Goal: Information Seeking & Learning: Learn about a topic

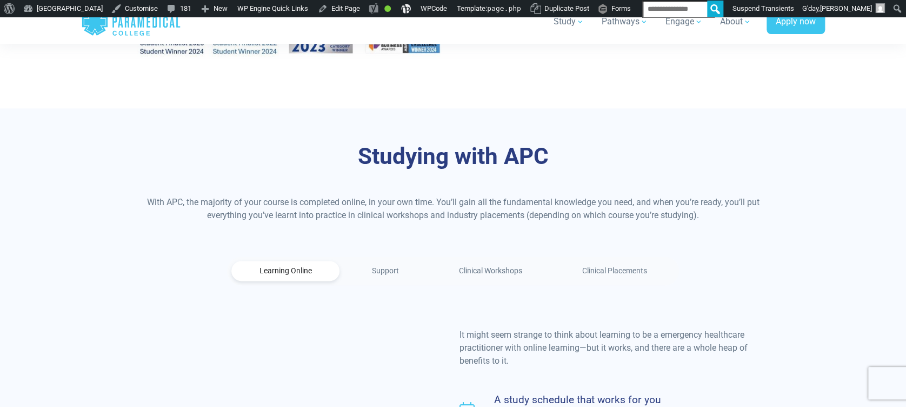
scroll to position [649, 0]
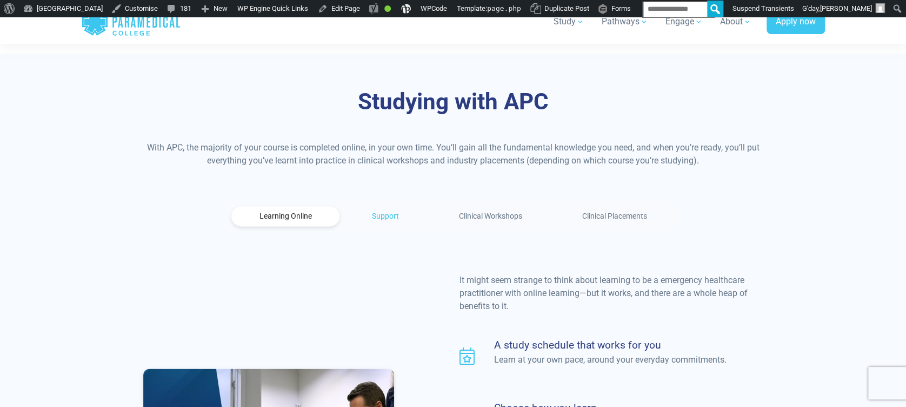
drag, startPoint x: 355, startPoint y: 194, endPoint x: 367, endPoint y: 199, distance: 13.1
click at [355, 206] on link "Support" at bounding box center [385, 216] width 83 height 20
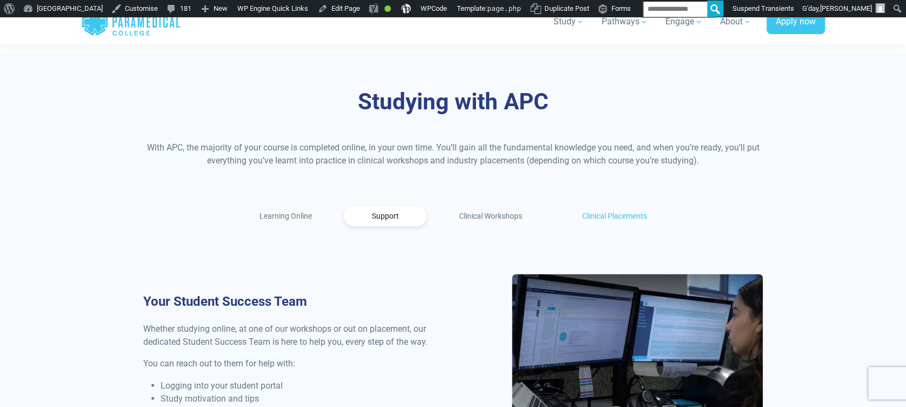
drag, startPoint x: 489, startPoint y: 196, endPoint x: 583, endPoint y: 196, distance: 94.1
click at [489, 206] on link "Clinical Workshops" at bounding box center [490, 216] width 119 height 20
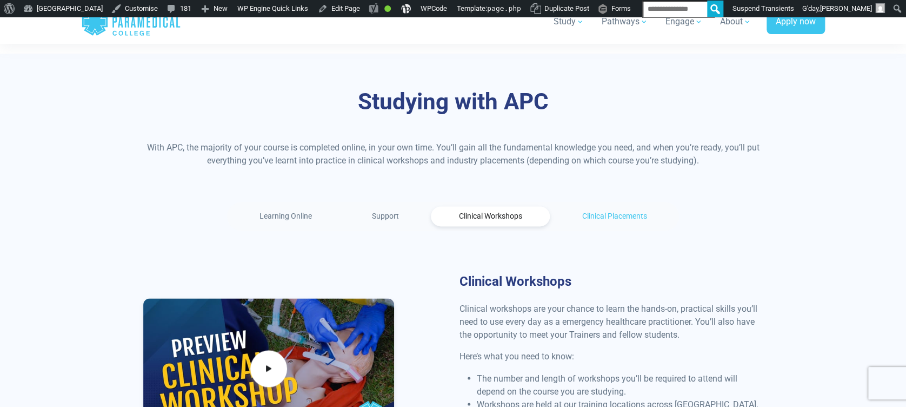
click at [597, 206] on link "Clinical Placements" at bounding box center [614, 216] width 121 height 20
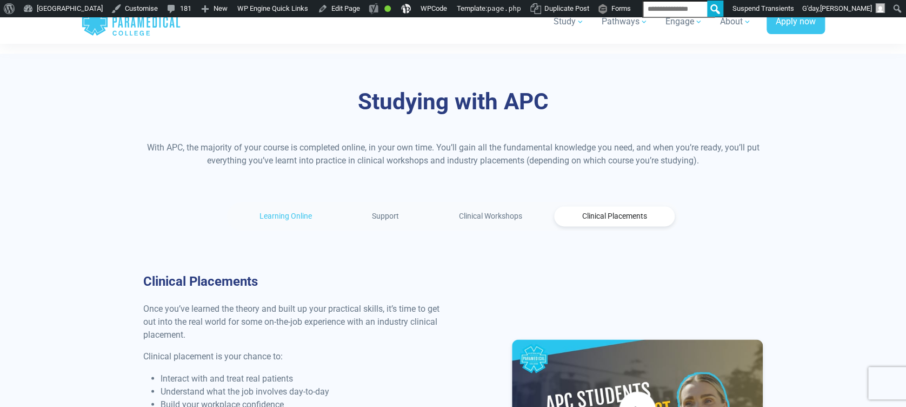
drag, startPoint x: 267, startPoint y: 206, endPoint x: 302, endPoint y: 205, distance: 35.2
click at [267, 206] on link "Learning Online" at bounding box center [285, 216] width 108 height 20
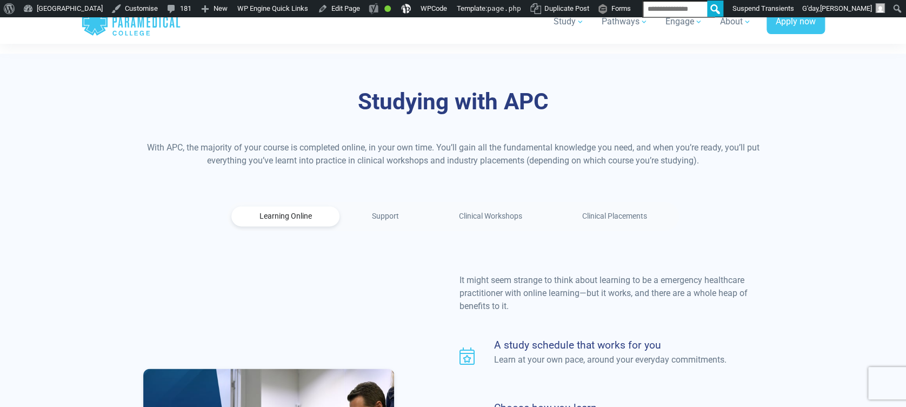
click at [816, 217] on div "Studying with APC With APC, the majority of your course is completed online, in…" at bounding box center [453, 350] width 757 height 593
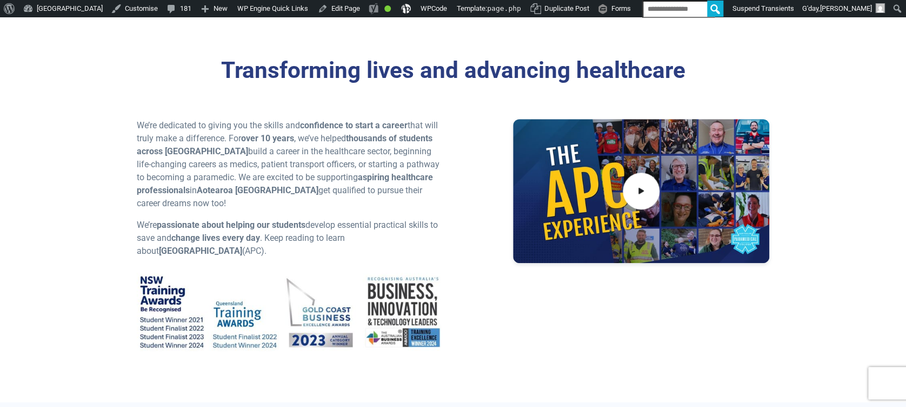
scroll to position [0, 0]
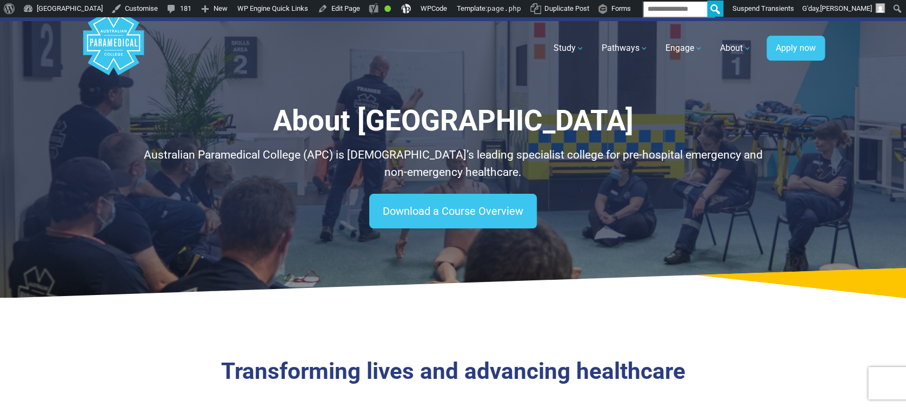
click at [121, 41] on polygon "Australian Paramedical College" at bounding box center [113, 42] width 61 height 65
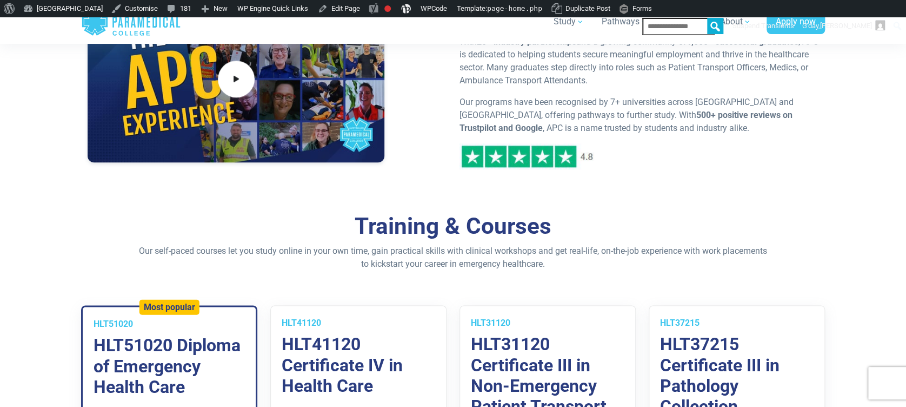
scroll to position [288, 0]
